Goal: Task Accomplishment & Management: Manage account settings

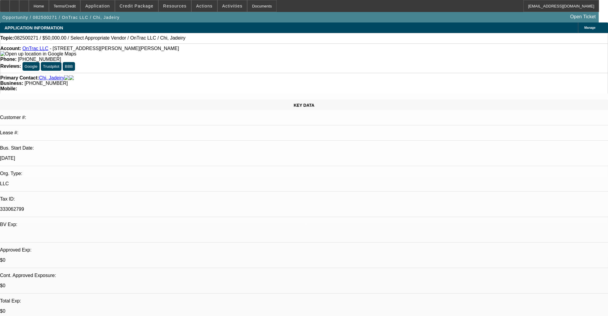
select select "0"
select select "2"
select select "0.1"
select select "4"
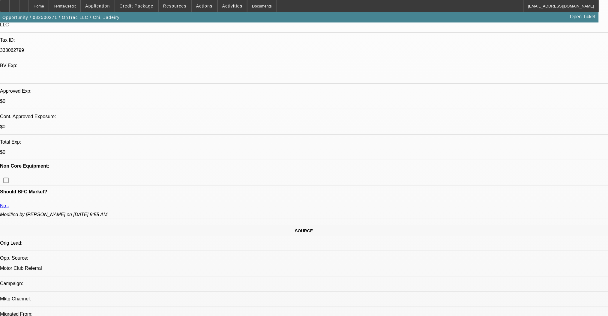
scroll to position [160, 0]
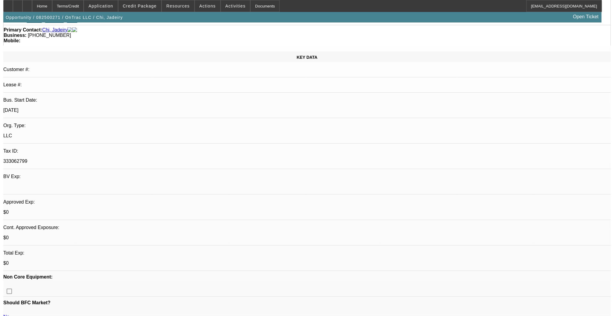
scroll to position [0, 0]
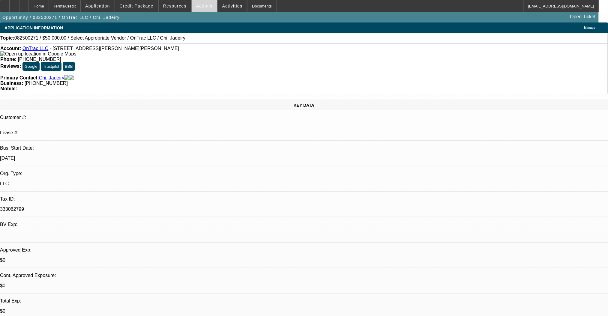
click at [200, 1] on span at bounding box center [204, 6] width 25 height 14
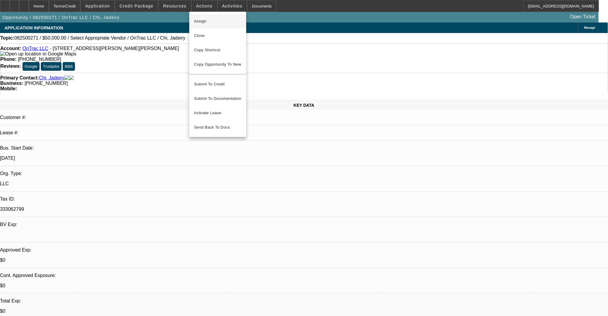
click at [203, 22] on span "Assign" at bounding box center [217, 21] width 47 height 7
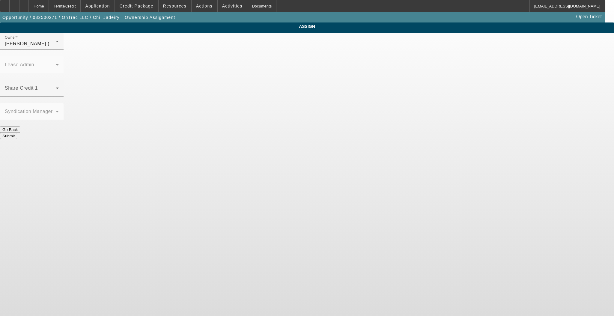
click at [59, 80] on div "Share Credit 1" at bounding box center [32, 88] width 54 height 17
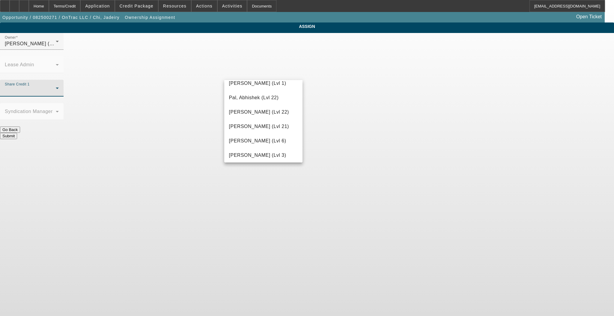
scroll to position [680, 0]
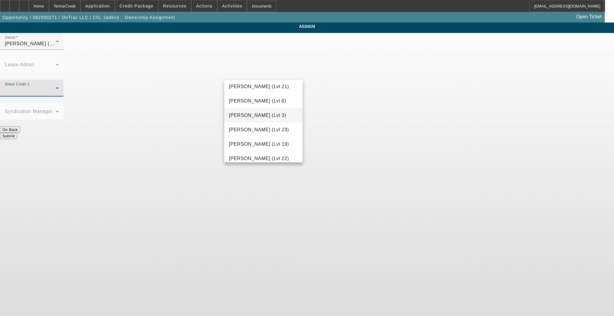
click at [263, 119] on span "[PERSON_NAME] (Lvl 3)" at bounding box center [257, 115] width 57 height 7
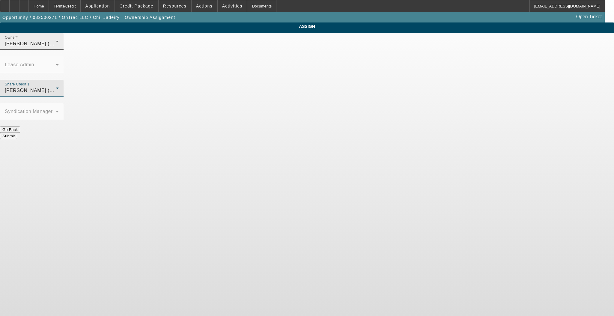
click at [62, 46] on span "[PERSON_NAME] (Lvl 3)" at bounding box center [33, 43] width 57 height 5
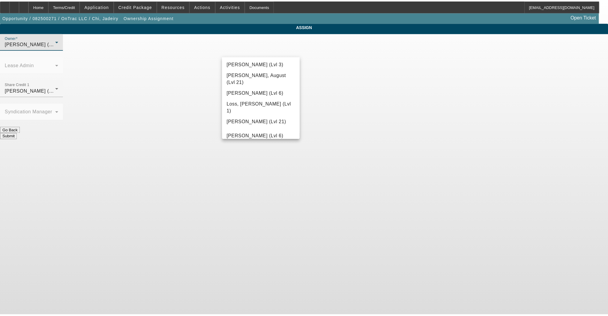
scroll to position [449, 0]
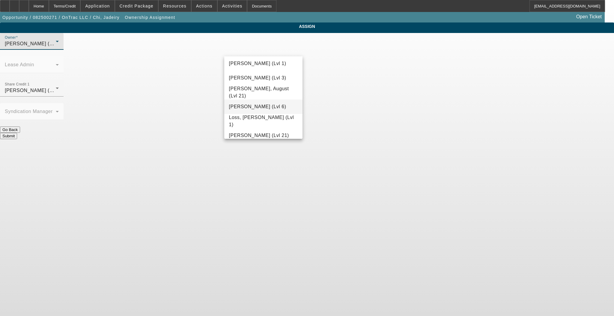
click at [264, 105] on mat-option "[PERSON_NAME] (Lvl 6)" at bounding box center [263, 107] width 78 height 14
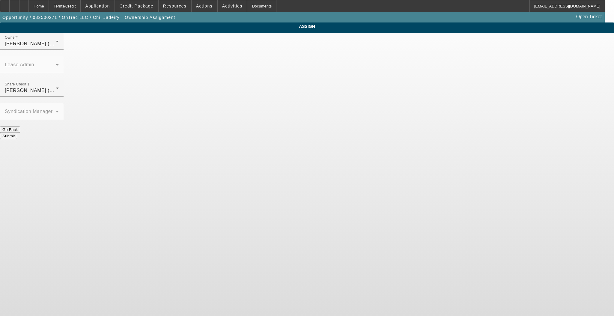
click at [17, 133] on button "Submit" at bounding box center [8, 136] width 17 height 6
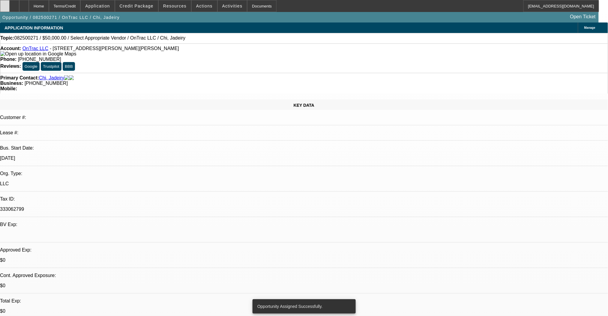
select select "0"
select select "2"
select select "0.1"
select select "4"
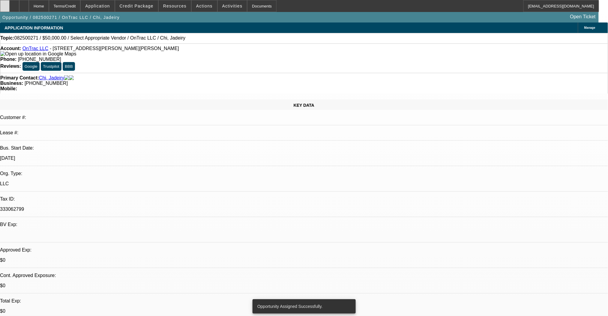
click at [5, 4] on icon at bounding box center [5, 4] width 0 height 0
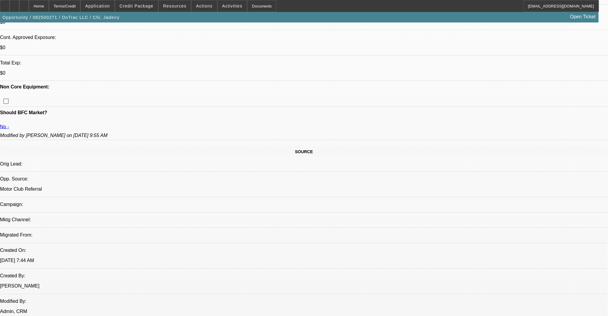
scroll to position [240, 0]
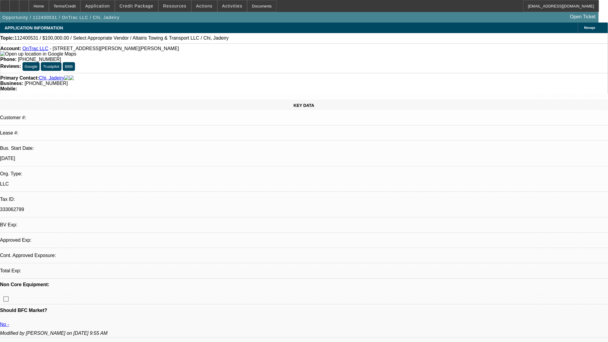
select select "0"
select select "2"
select select "0.1"
select select "4"
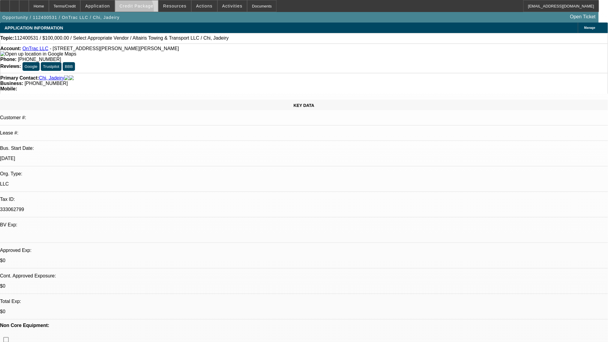
click at [143, 11] on span at bounding box center [136, 6] width 43 height 14
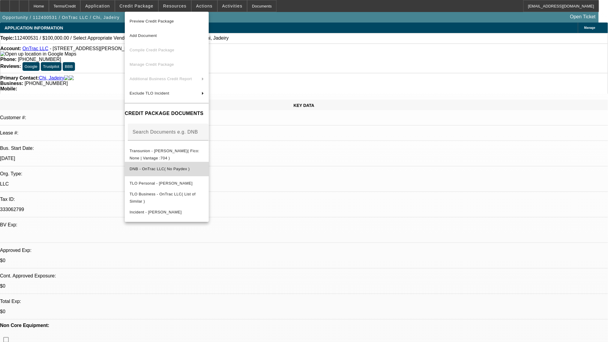
click at [161, 169] on span "DNB - OnTrac LLC( No Paydex )" at bounding box center [167, 168] width 74 height 7
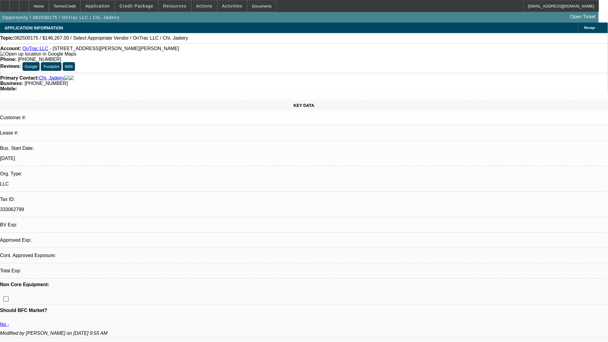
select select "0"
select select "2"
select select "0.1"
select select "4"
